Goal: Task Accomplishment & Management: Complete application form

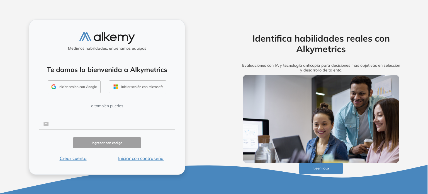
click at [60, 121] on input "text" at bounding box center [112, 123] width 126 height 11
type input "**********"
click at [115, 139] on button "Ingresar con código" at bounding box center [107, 142] width 68 height 11
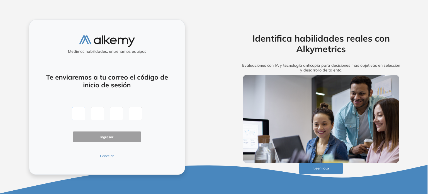
drag, startPoint x: 79, startPoint y: 107, endPoint x: 92, endPoint y: 109, distance: 13.5
click at [79, 107] on input "text" at bounding box center [78, 113] width 13 height 13
paste input "*"
type input "*"
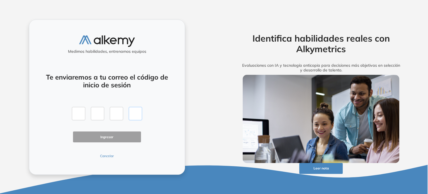
type input "*"
click at [101, 136] on button "Ingresar" at bounding box center [107, 136] width 68 height 11
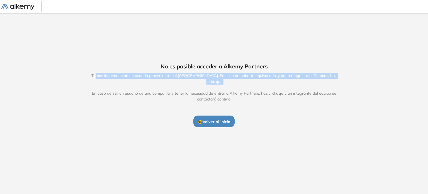
drag, startPoint x: 91, startPoint y: 77, endPoint x: 296, endPoint y: 84, distance: 205.0
click at [296, 84] on span "Te has logueado con un usuario proveniente del [GEOGRAPHIC_DATA]. En caso de ha…" at bounding box center [213, 87] width 257 height 29
drag, startPoint x: 296, startPoint y: 84, endPoint x: 295, endPoint y: 77, distance: 7.7
click at [296, 84] on span "Te has logueado con un usuario proveniente del [GEOGRAPHIC_DATA]. En caso de ha…" at bounding box center [213, 87] width 257 height 29
click at [221, 80] on span "aquí" at bounding box center [217, 81] width 8 height 5
